Goal: Task Accomplishment & Management: Use online tool/utility

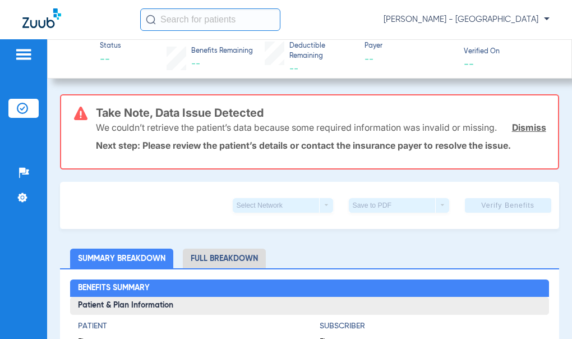
click at [31, 105] on li "Insurance Verification" at bounding box center [23, 108] width 30 height 19
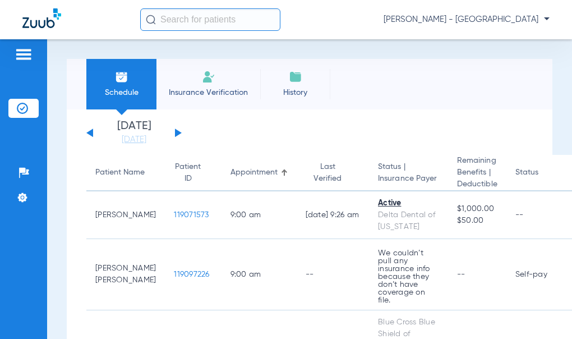
click at [173, 130] on div "Saturday 06-07-2025 Sunday 06-08-2025 Monday 06-09-2025 Tuesday 06-10-2025 Wedn…" at bounding box center [133, 133] width 95 height 25
click at [175, 131] on button at bounding box center [178, 133] width 7 height 8
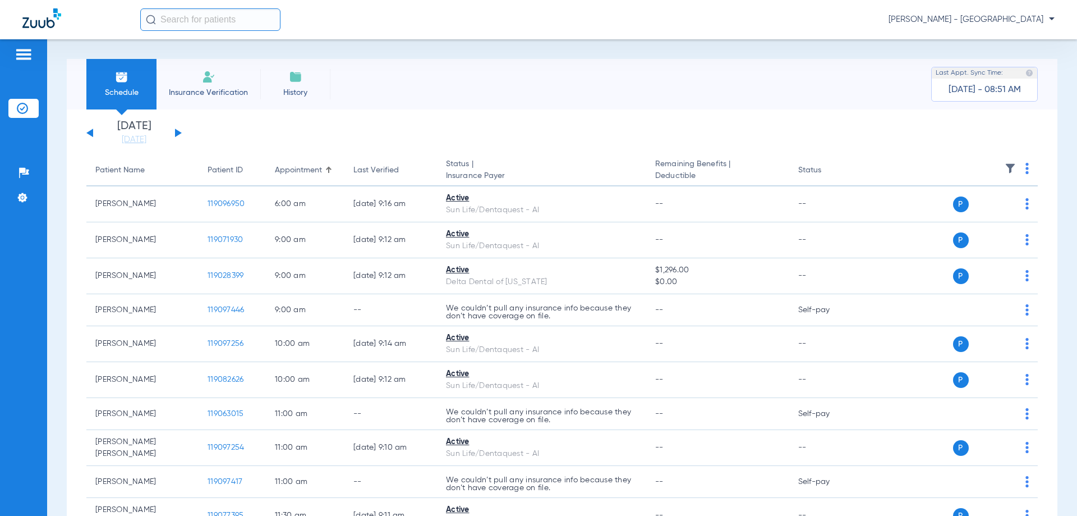
click at [572, 171] on img at bounding box center [1027, 168] width 3 height 11
click at [572, 217] on button "Verify All" at bounding box center [976, 212] width 88 height 22
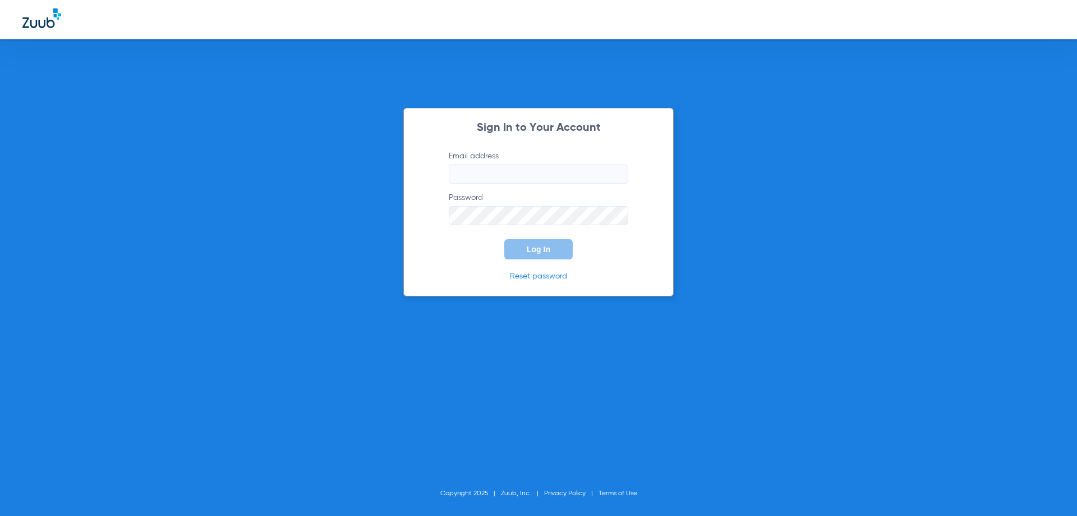
type input "[EMAIL_ADDRESS][DOMAIN_NAME]"
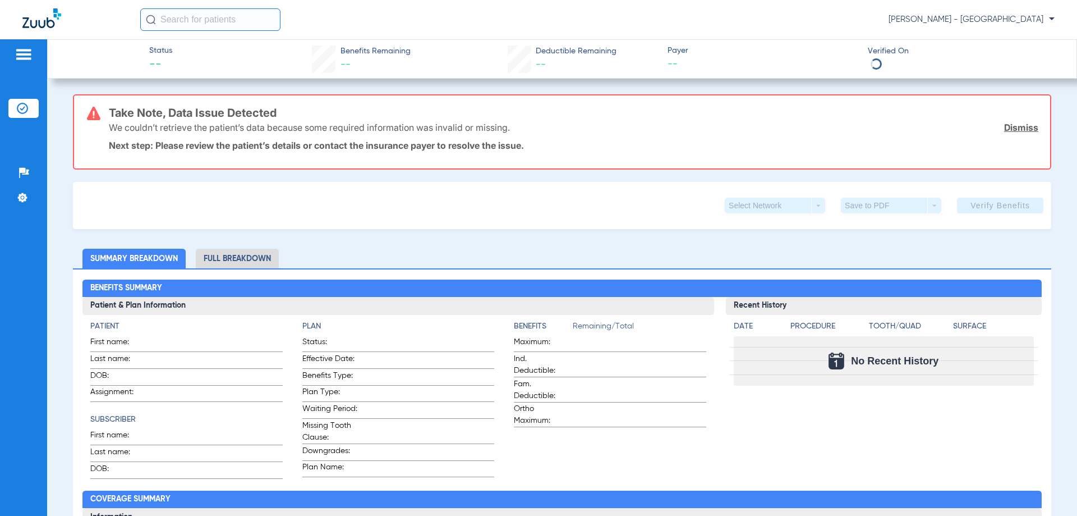
click at [572, 20] on span "[PERSON_NAME] - [GEOGRAPHIC_DATA]" at bounding box center [972, 19] width 166 height 11
click at [572, 66] on span "Log out" at bounding box center [1012, 62] width 63 height 8
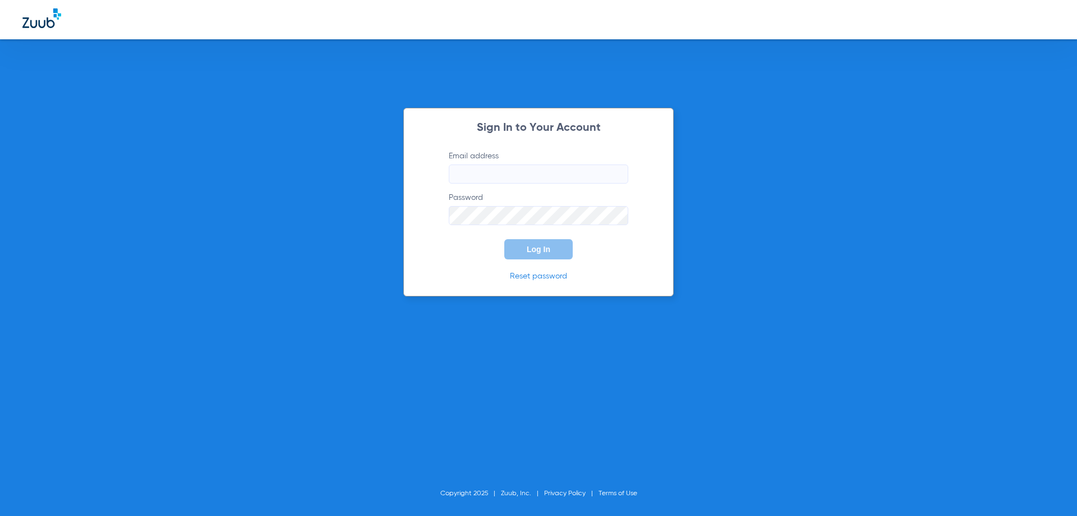
type input "[EMAIL_ADDRESS][DOMAIN_NAME]"
click at [547, 250] on span "Log In" at bounding box center [539, 249] width 24 height 9
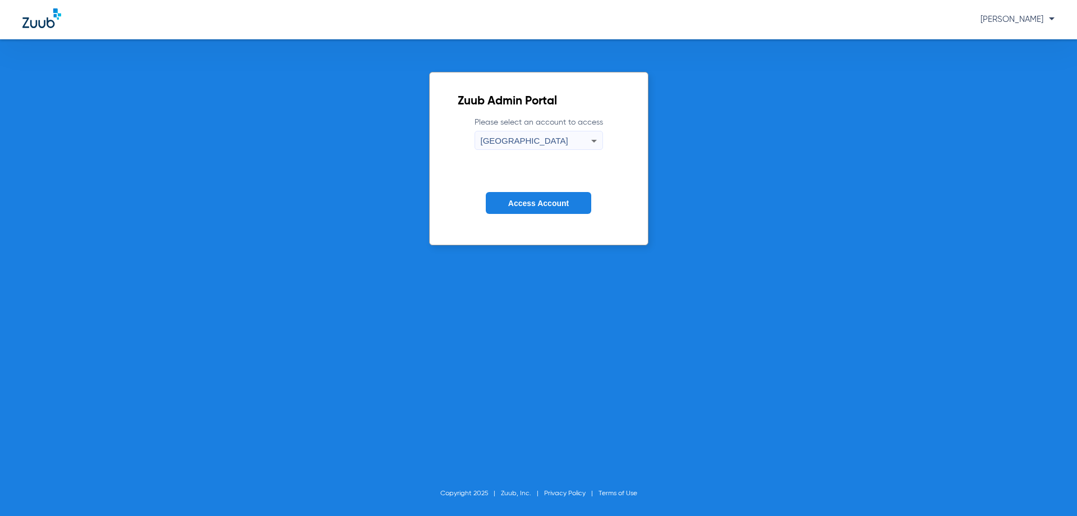
click at [554, 141] on div "[GEOGRAPHIC_DATA]" at bounding box center [536, 140] width 111 height 19
click at [544, 176] on span "Denver South Ortho" at bounding box center [519, 179] width 70 height 8
click at [548, 207] on span "Access Account" at bounding box center [538, 203] width 61 height 9
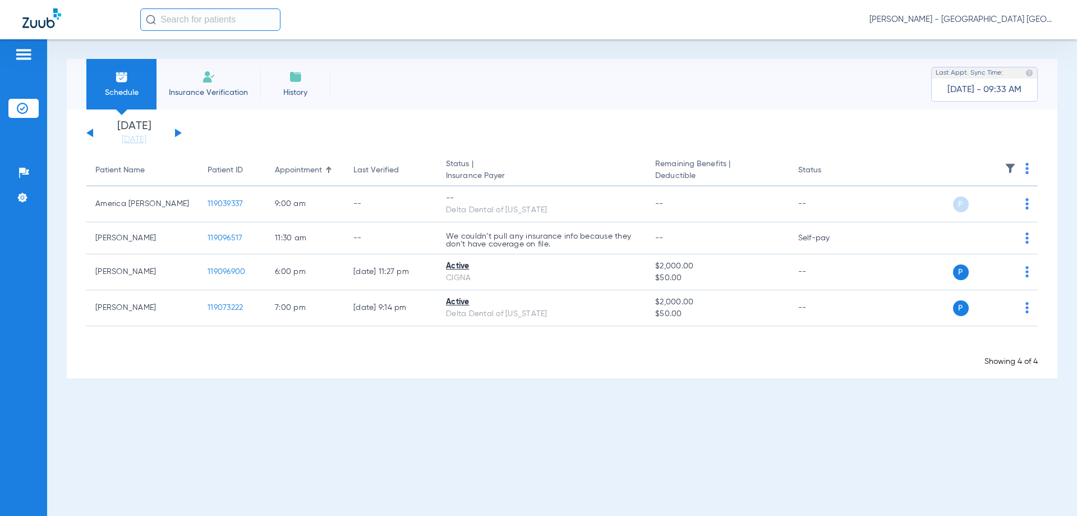
click at [177, 133] on button at bounding box center [178, 133] width 7 height 8
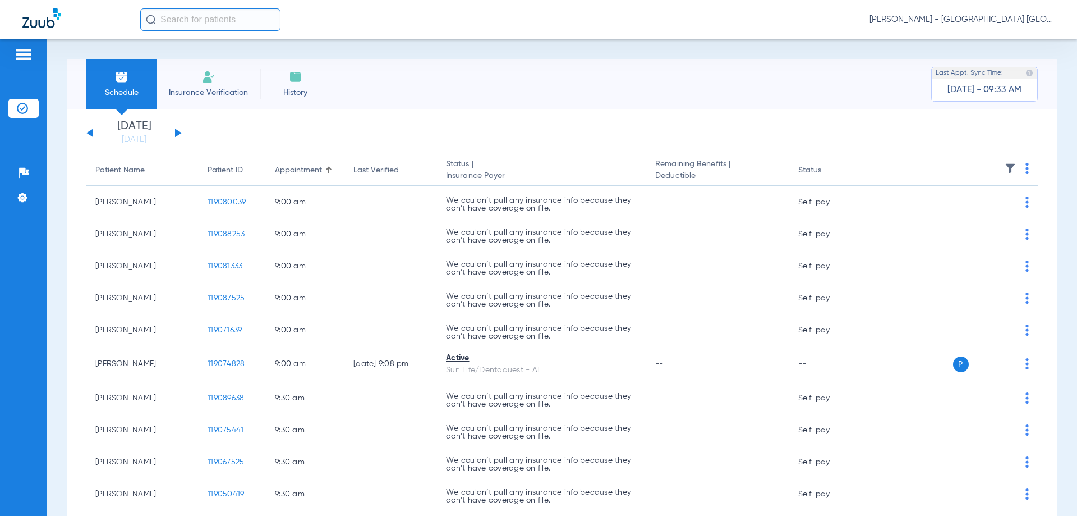
click at [572, 169] on img at bounding box center [1027, 168] width 3 height 11
click at [572, 217] on button "Verify All" at bounding box center [977, 212] width 85 height 22
drag, startPoint x: 1018, startPoint y: 166, endPoint x: 1012, endPoint y: 173, distance: 9.2
click at [572, 167] on img at bounding box center [1027, 168] width 3 height 11
click at [572, 213] on span "Verify All" at bounding box center [977, 213] width 67 height 8
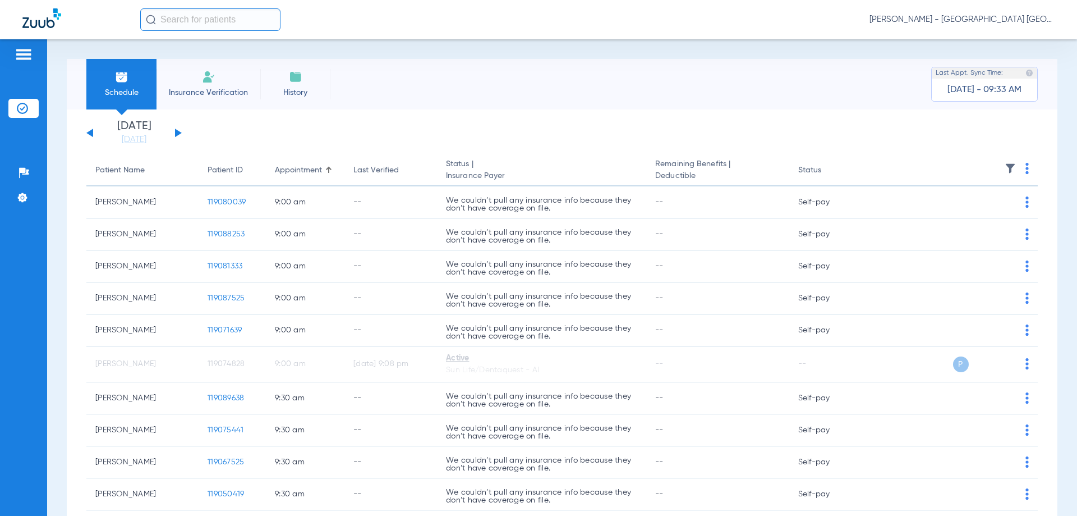
click at [572, 168] on img at bounding box center [1027, 168] width 3 height 11
click at [572, 144] on div at bounding box center [538, 258] width 1077 height 516
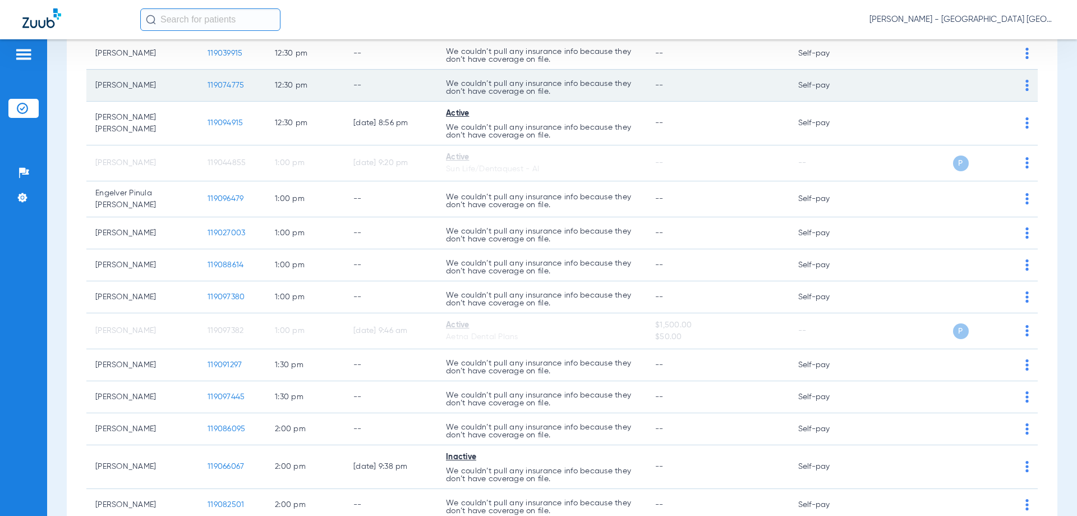
scroll to position [1347, 0]
